Goal: Find contact information: Find contact information

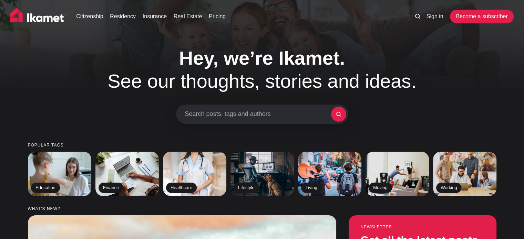
scroll to position [1553, 0]
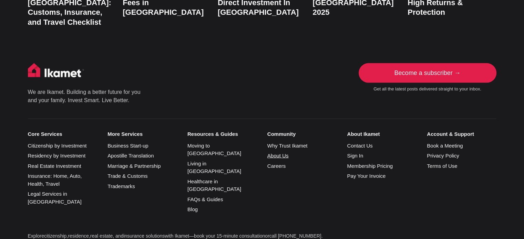
click at [283, 153] on link "About Us" at bounding box center [277, 156] width 21 height 6
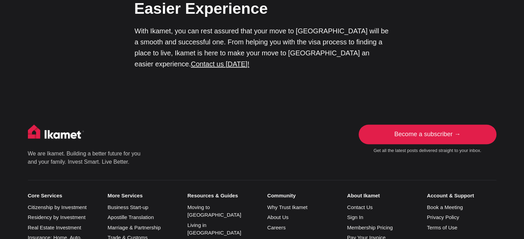
scroll to position [1247, 0]
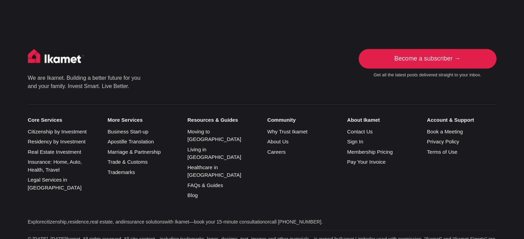
click at [362, 117] on div "About Ikamet Contact Us Sign In Membership Pricing Pay Your Invoice" at bounding box center [387, 159] width 80 height 85
click at [358, 128] on link "Contact Us" at bounding box center [359, 131] width 25 height 6
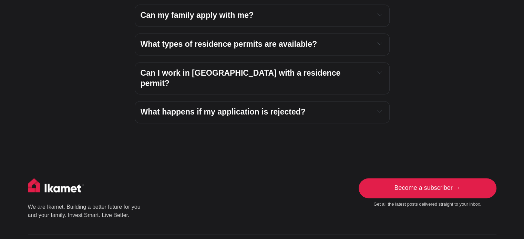
scroll to position [1201, 0]
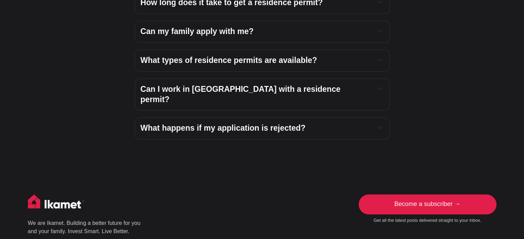
scroll to position [1201, 0]
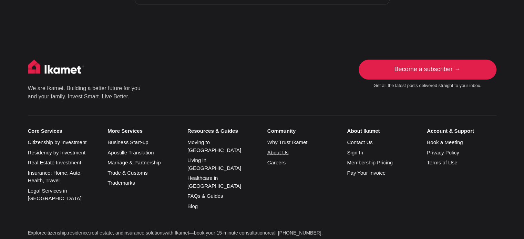
click at [278, 149] on link "About Us" at bounding box center [277, 152] width 21 height 6
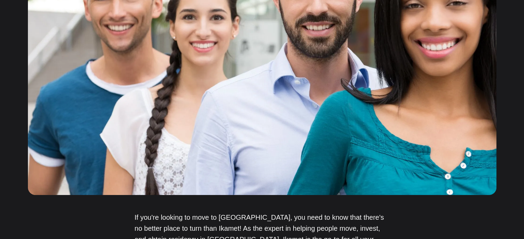
scroll to position [1247, 0]
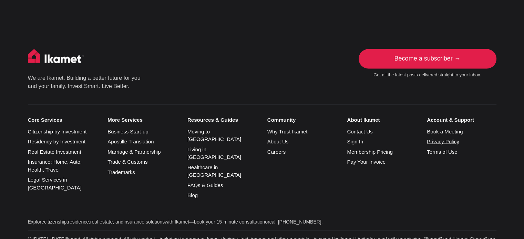
click at [445, 138] on link "Privacy Policy" at bounding box center [443, 141] width 32 height 6
